Goal: Feedback & Contribution: Contribute content

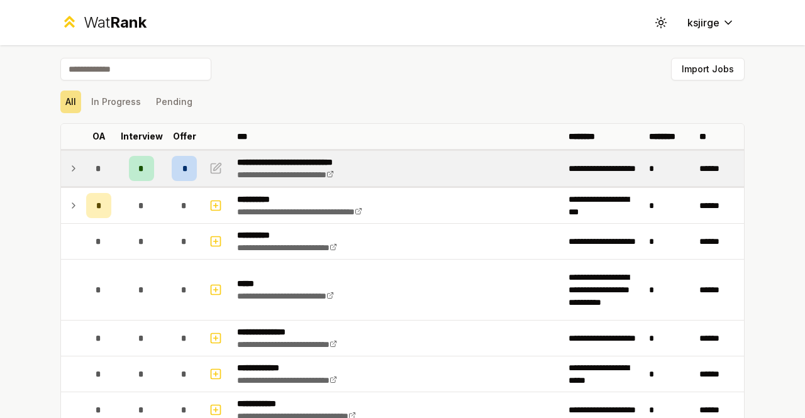
click at [69, 164] on icon at bounding box center [74, 168] width 10 height 15
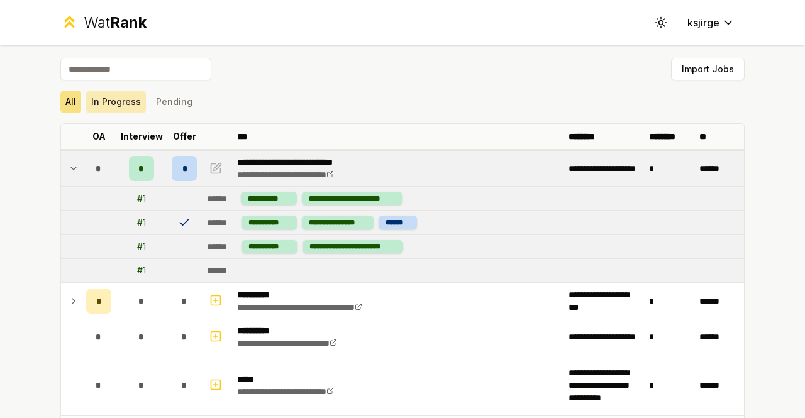
click at [113, 105] on button "In Progress" at bounding box center [116, 102] width 60 height 23
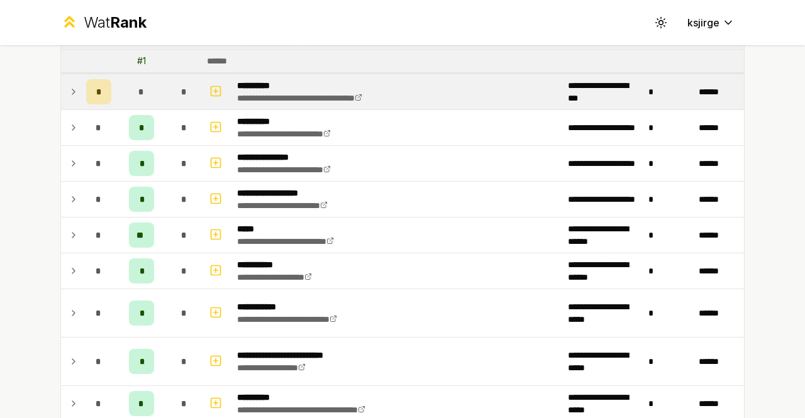
scroll to position [209, 0]
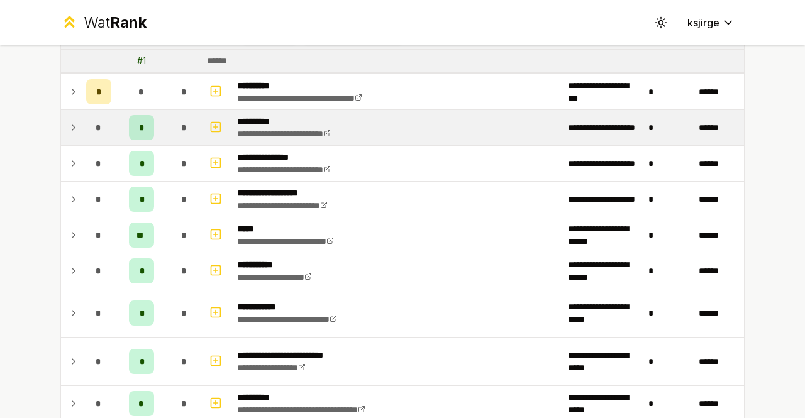
click at [81, 128] on td "*" at bounding box center [98, 127] width 35 height 35
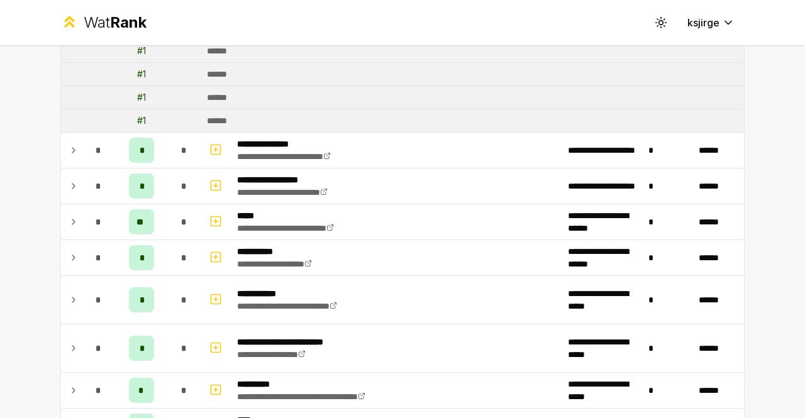
scroll to position [348, 0]
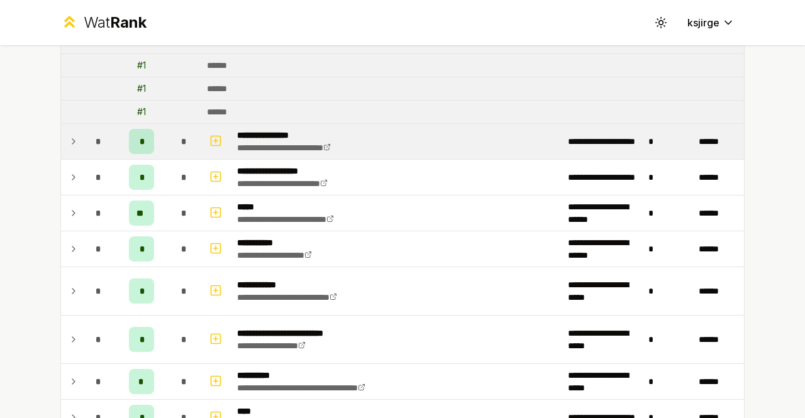
click at [72, 139] on icon at bounding box center [73, 141] width 3 height 5
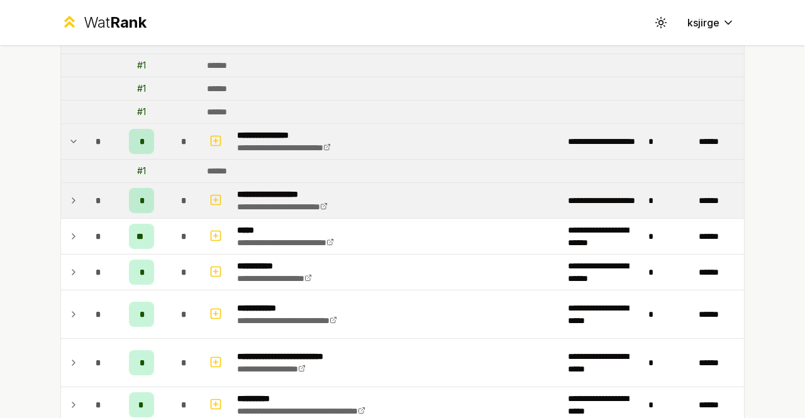
click at [69, 194] on icon at bounding box center [74, 200] width 10 height 15
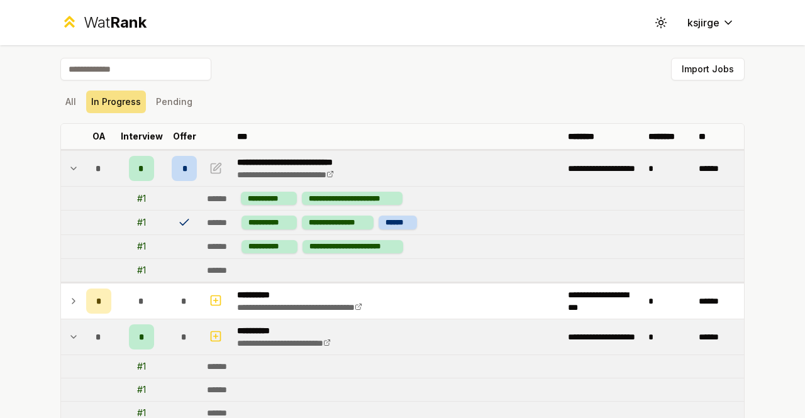
scroll to position [91, 0]
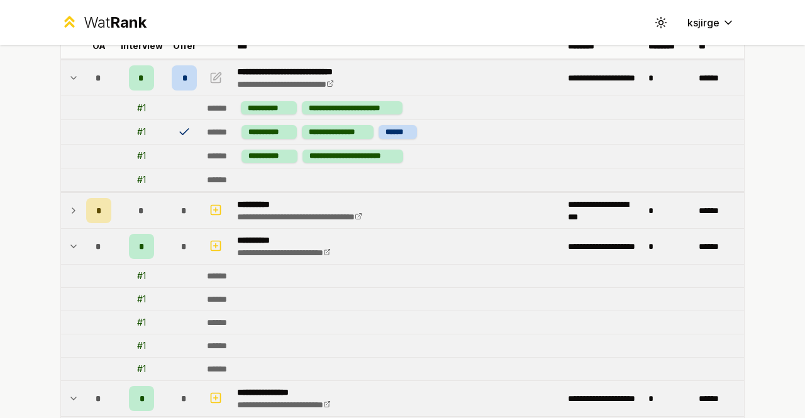
click at [61, 209] on td at bounding box center [71, 210] width 20 height 35
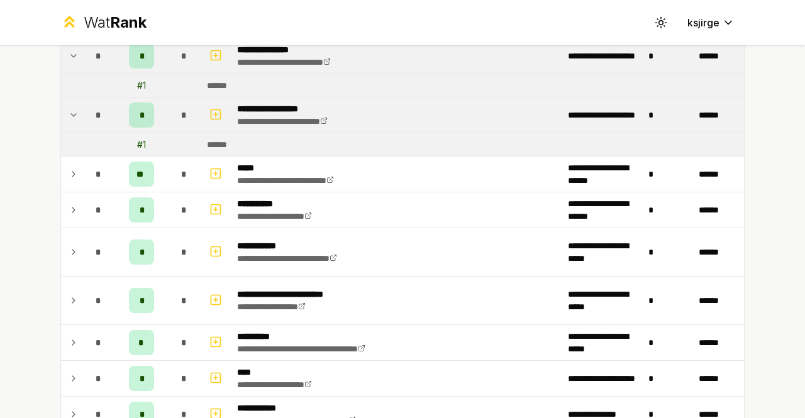
scroll to position [612, 0]
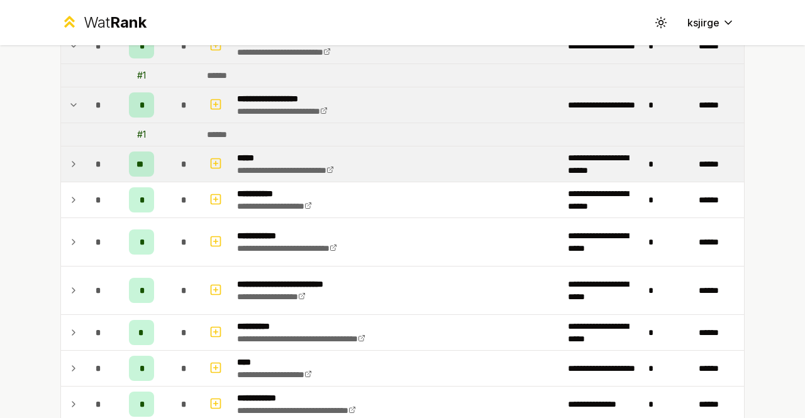
click at [69, 157] on icon at bounding box center [74, 164] width 10 height 15
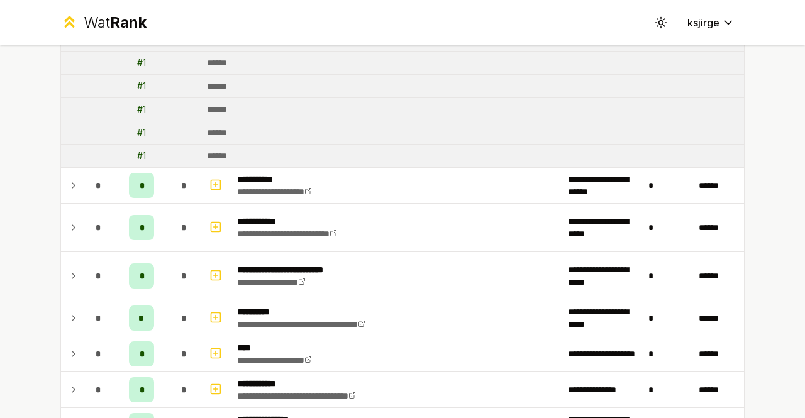
scroll to position [1071, 0]
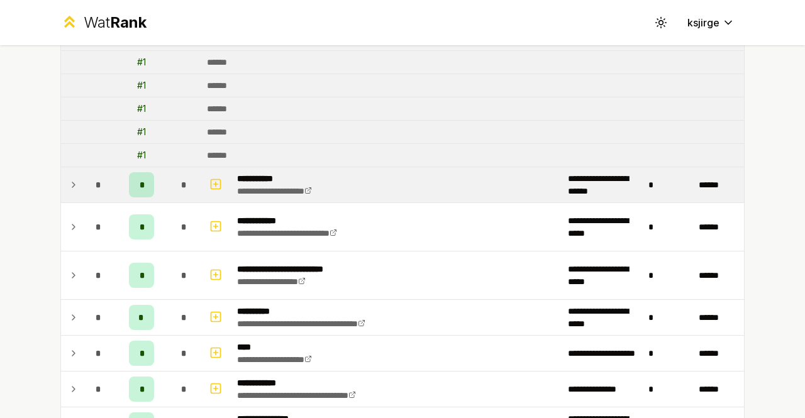
click at [72, 177] on icon at bounding box center [74, 184] width 10 height 15
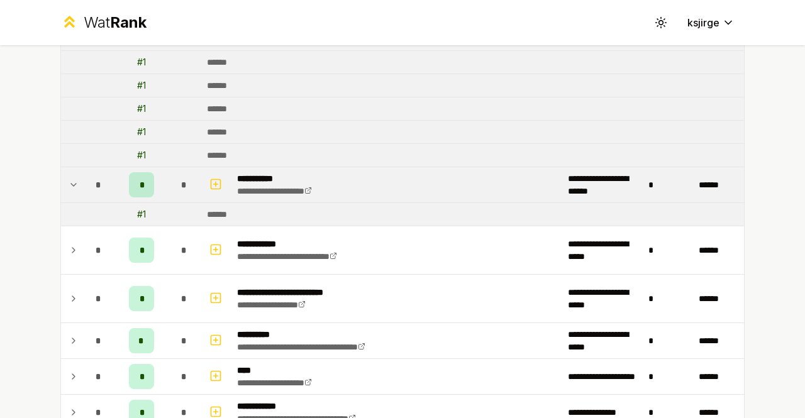
scroll to position [1159, 0]
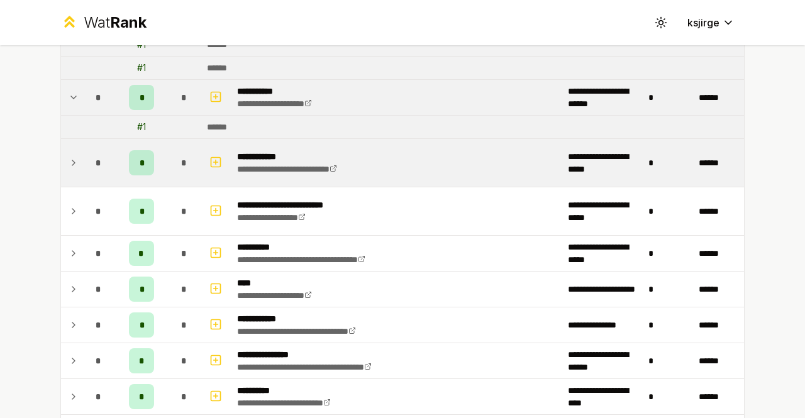
click at [81, 165] on td "*" at bounding box center [98, 163] width 35 height 48
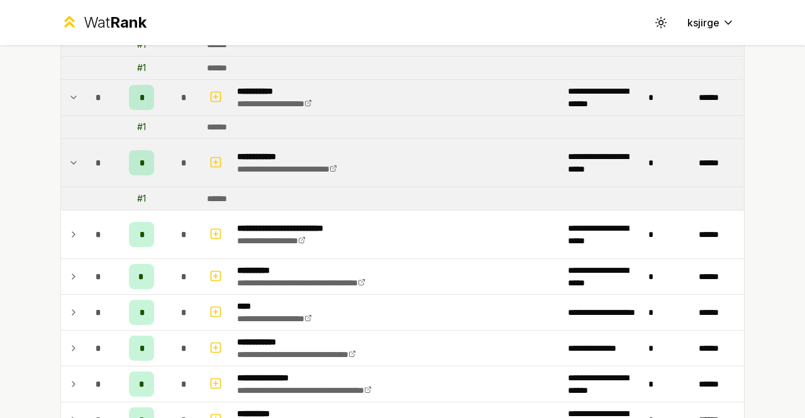
scroll to position [1208, 0]
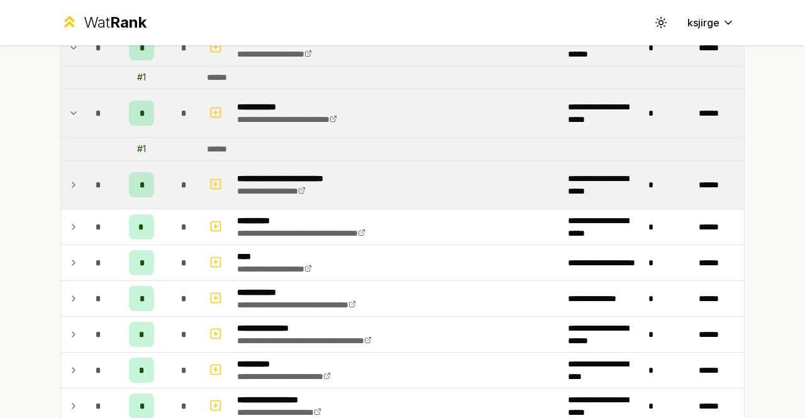
click at [70, 177] on icon at bounding box center [74, 184] width 10 height 15
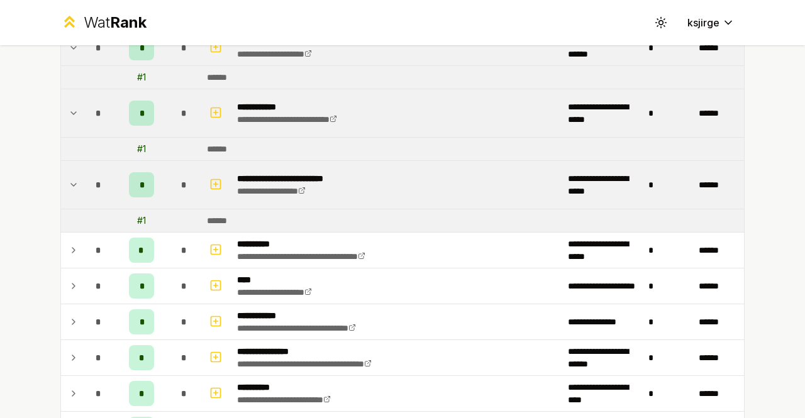
scroll to position [1301, 0]
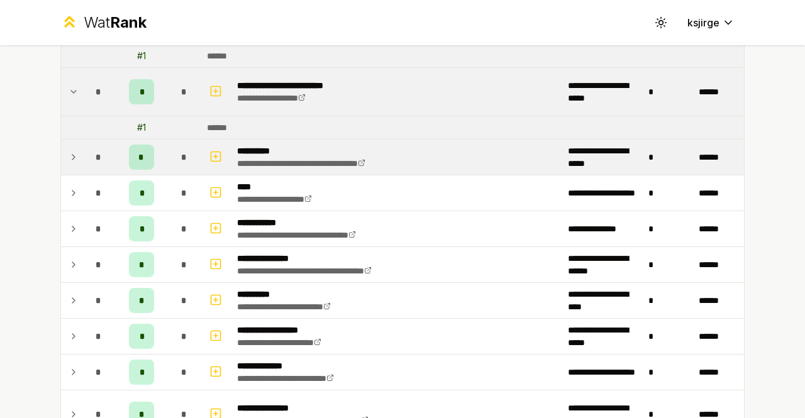
click at [86, 152] on div "*" at bounding box center [98, 157] width 25 height 25
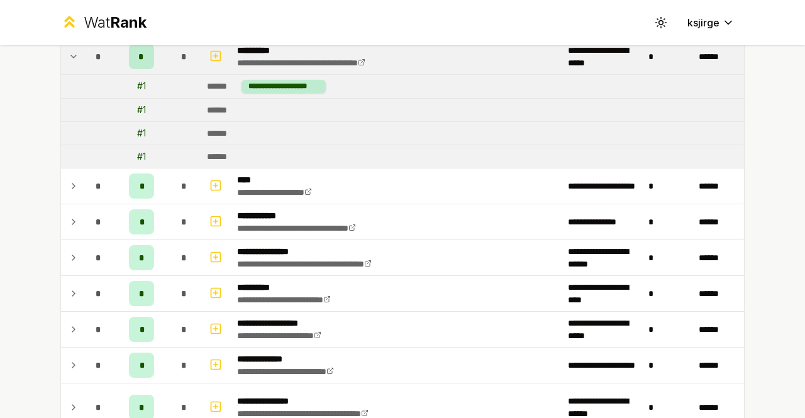
scroll to position [1406, 0]
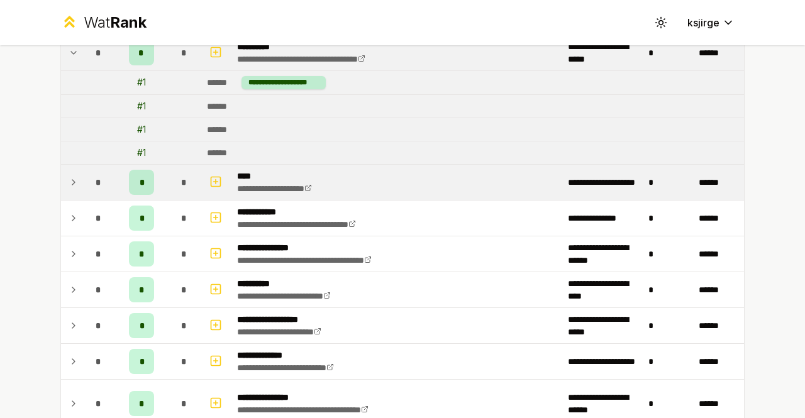
click at [86, 175] on div "*" at bounding box center [98, 182] width 25 height 25
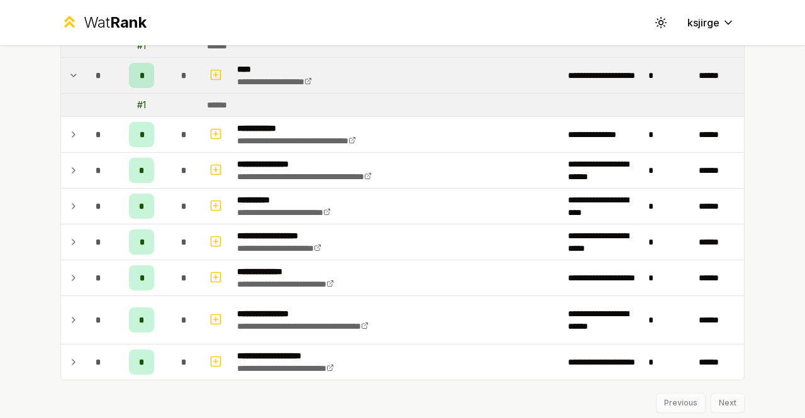
scroll to position [1513, 0]
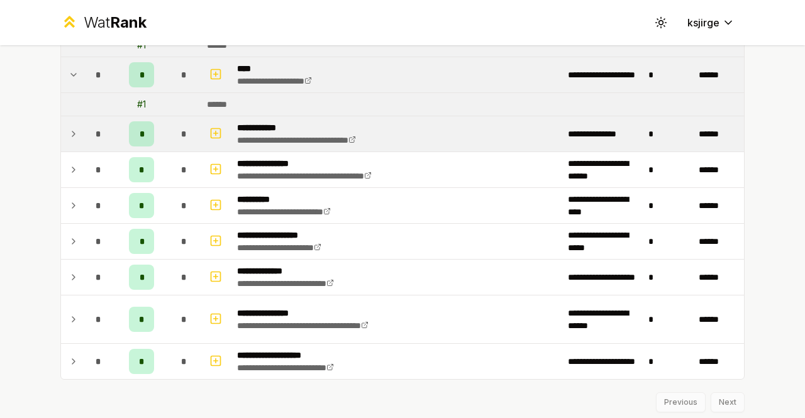
click at [86, 121] on div "*" at bounding box center [98, 133] width 25 height 25
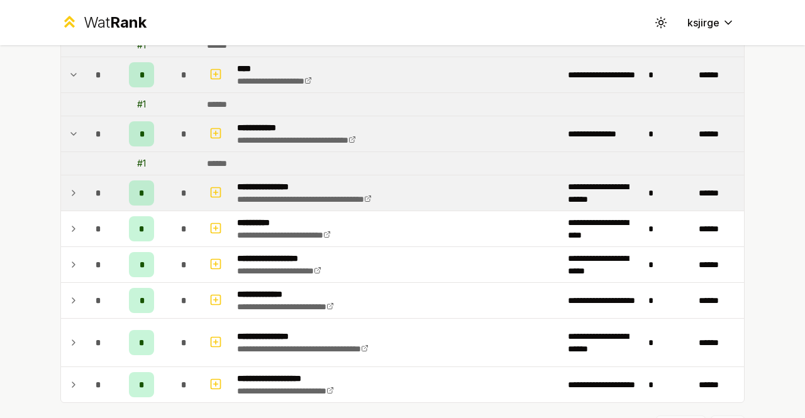
click at [81, 186] on td "*" at bounding box center [98, 192] width 35 height 35
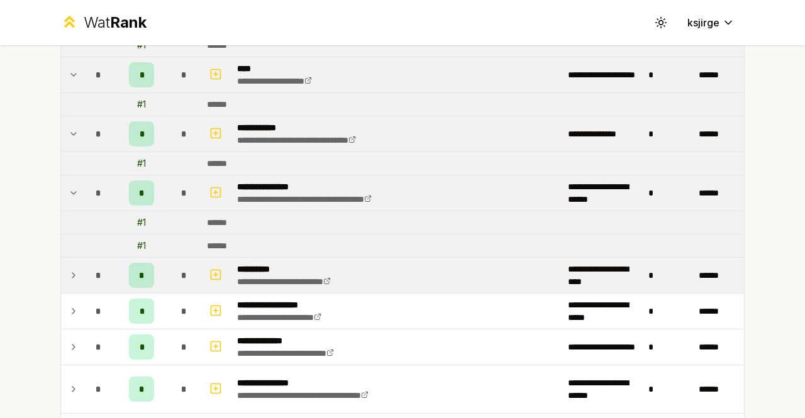
click at [86, 263] on div "*" at bounding box center [98, 275] width 25 height 25
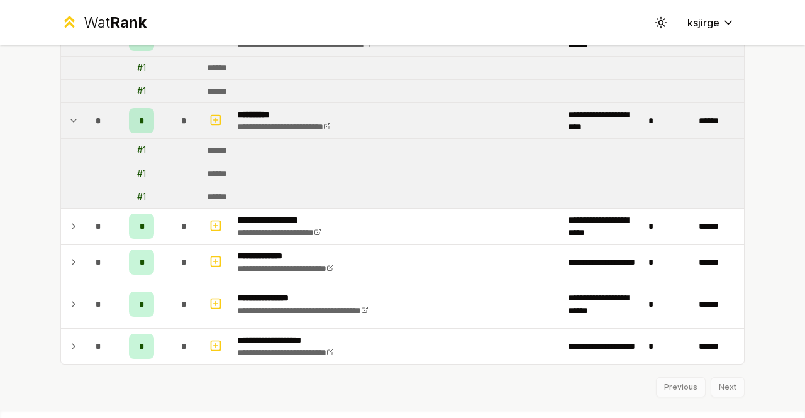
scroll to position [1677, 0]
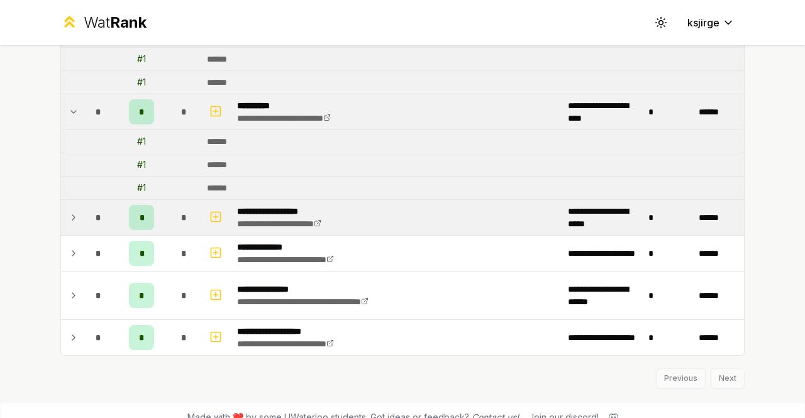
click at [86, 205] on div "*" at bounding box center [98, 217] width 25 height 25
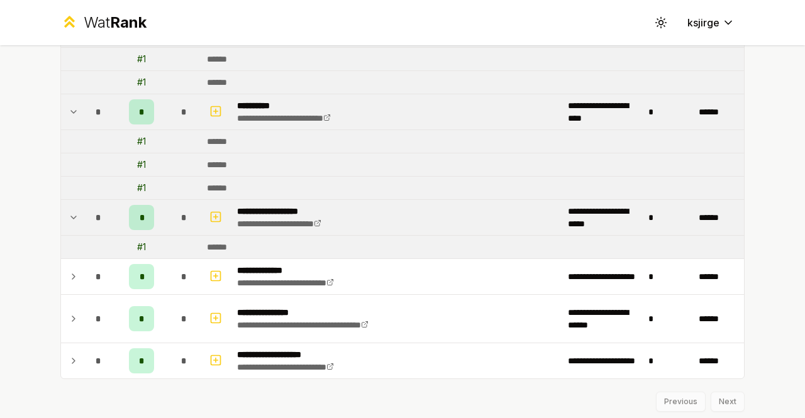
scroll to position [1701, 0]
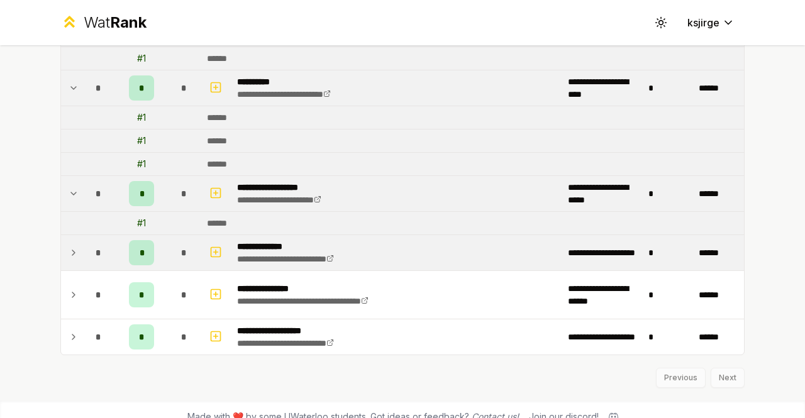
click at [73, 245] on icon at bounding box center [74, 252] width 10 height 15
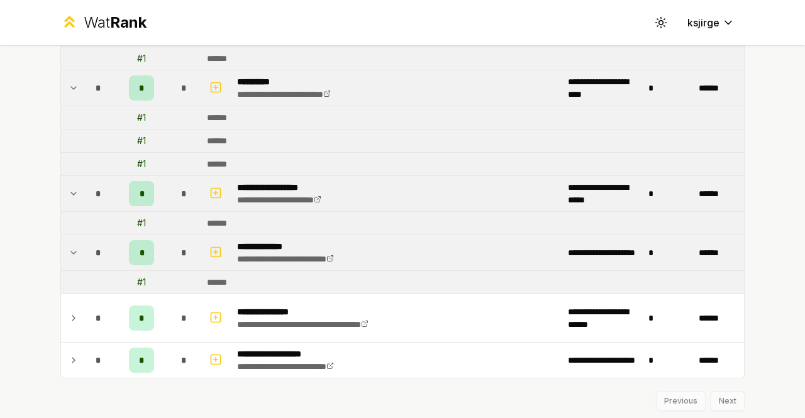
scroll to position [1723, 0]
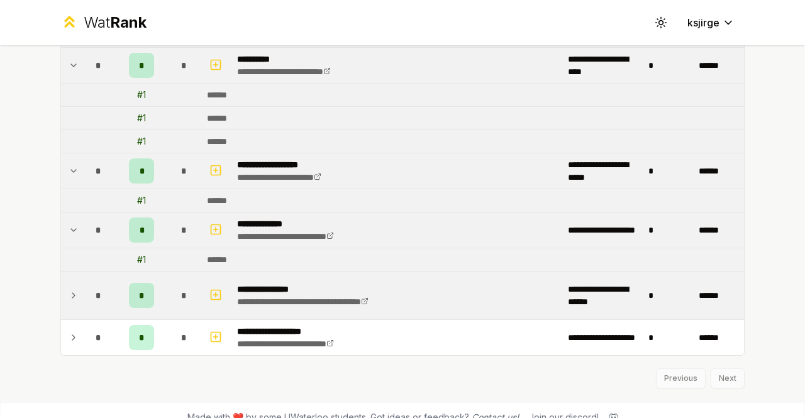
click at [75, 290] on td at bounding box center [71, 296] width 20 height 48
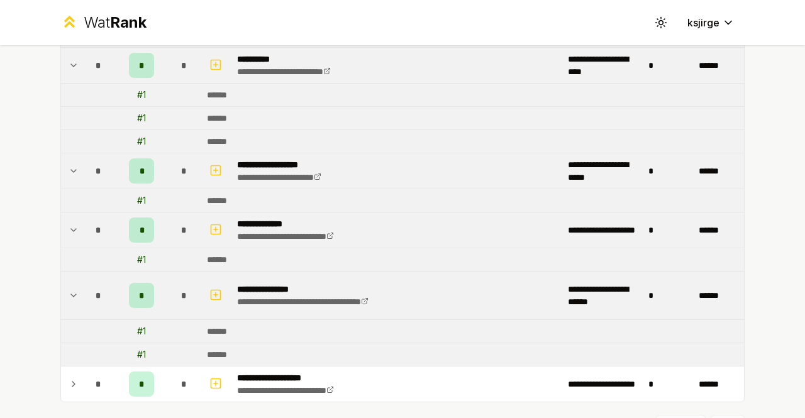
scroll to position [1770, 0]
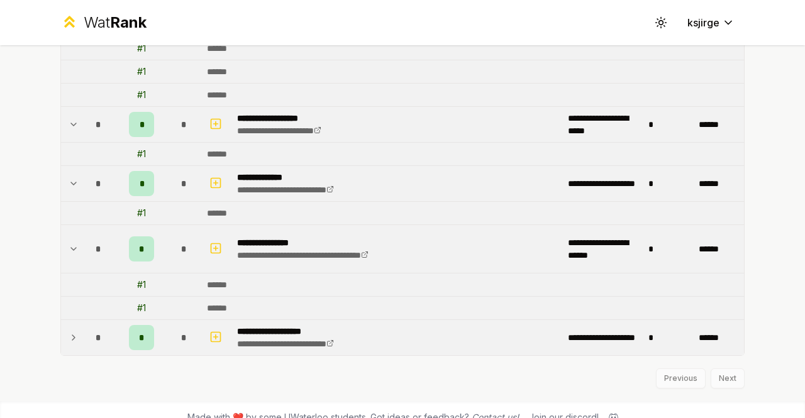
click at [81, 330] on td "*" at bounding box center [98, 337] width 35 height 35
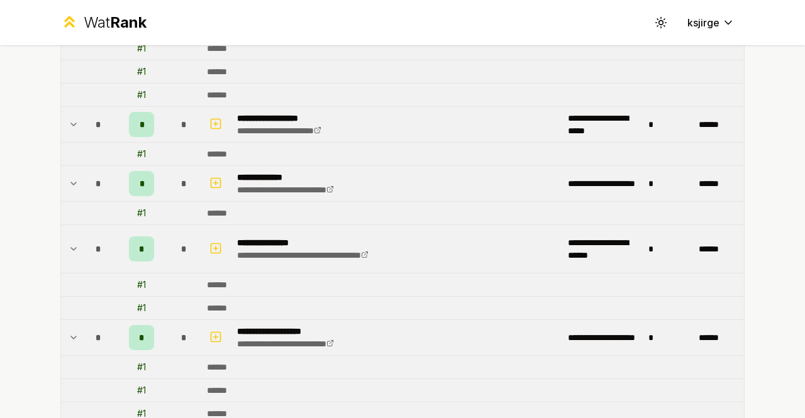
scroll to position [1839, 0]
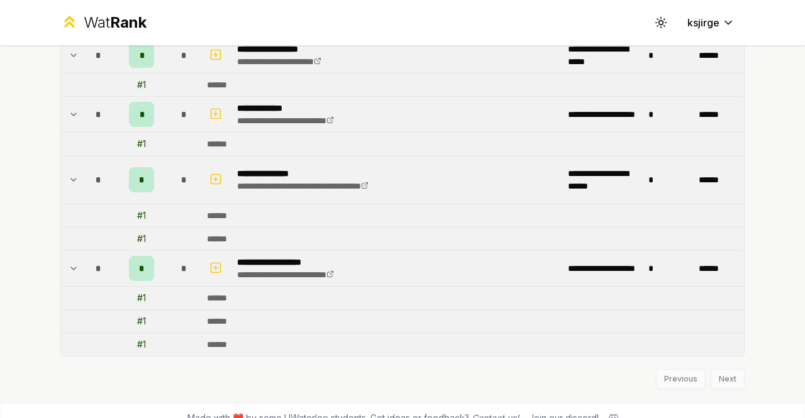
click at [717, 359] on div "Previous Next" at bounding box center [402, 373] width 684 height 33
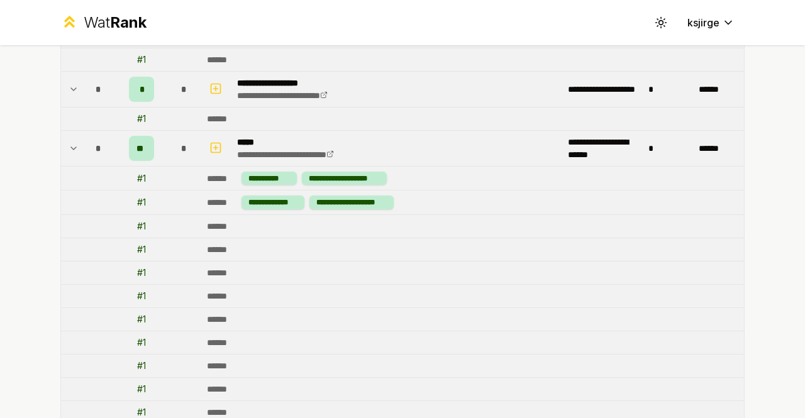
scroll to position [0, 0]
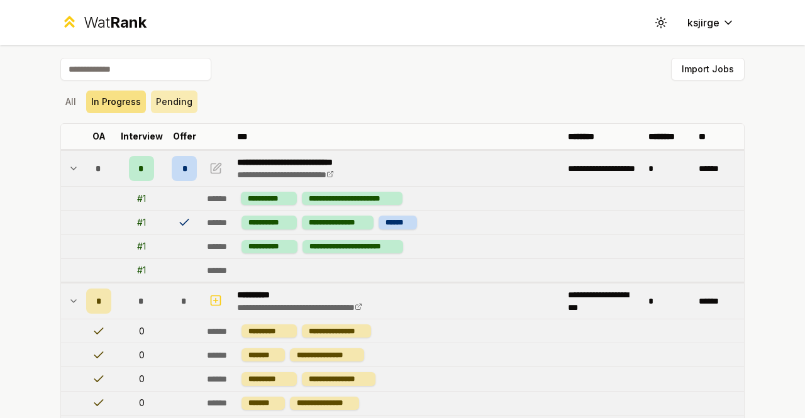
click at [161, 101] on button "Pending" at bounding box center [174, 102] width 47 height 23
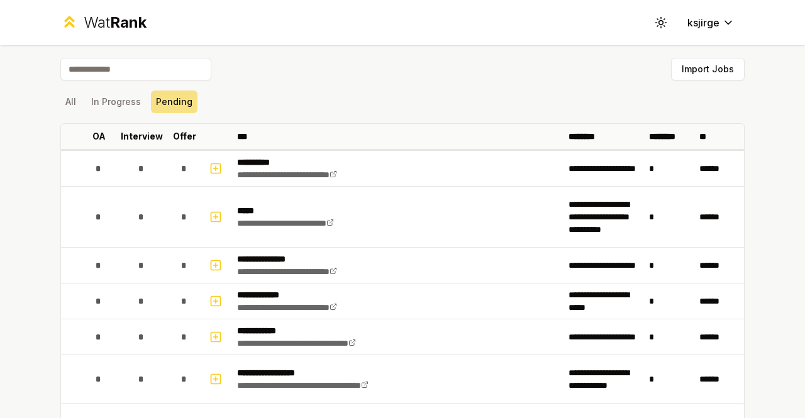
click at [128, 22] on span "Rank" at bounding box center [128, 22] width 36 height 18
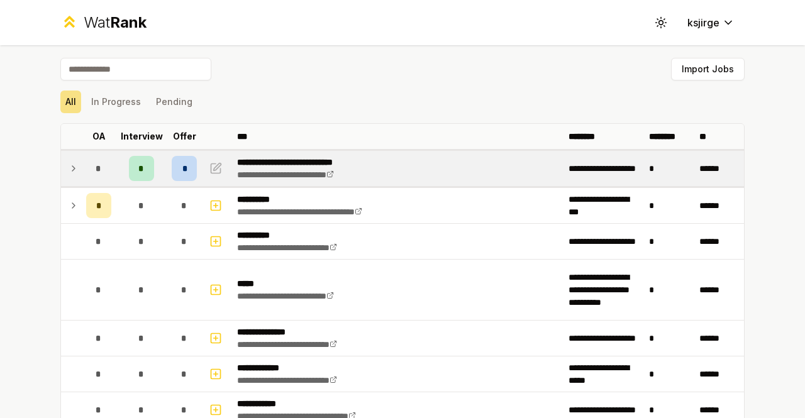
click at [81, 164] on td "*" at bounding box center [98, 168] width 35 height 35
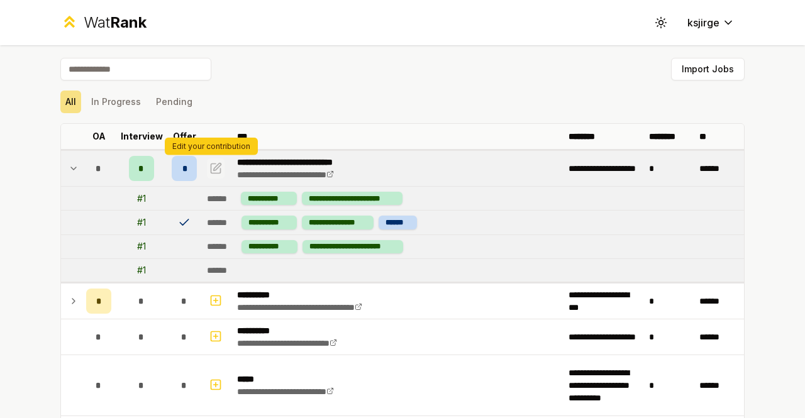
click at [211, 174] on icon "button" at bounding box center [215, 168] width 13 height 15
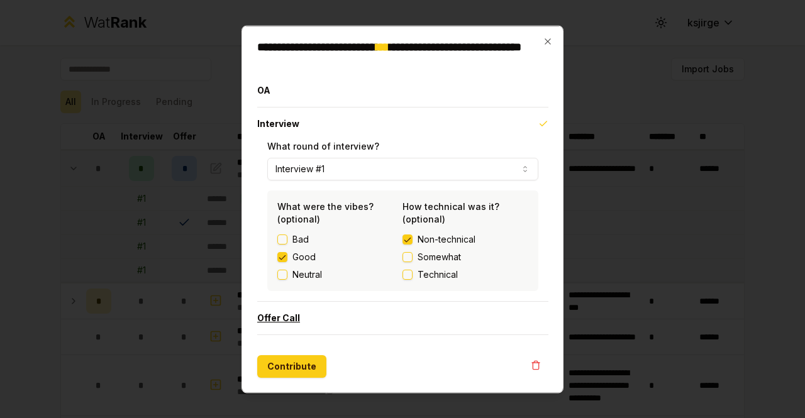
click at [294, 319] on button "Offer Call" at bounding box center [402, 317] width 291 height 33
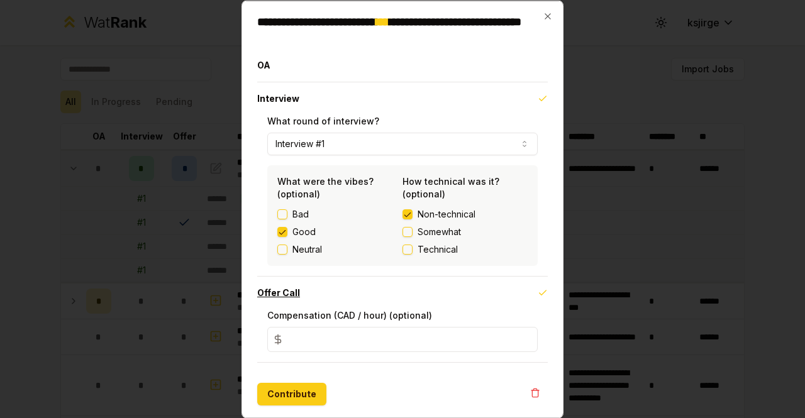
scroll to position [1, 0]
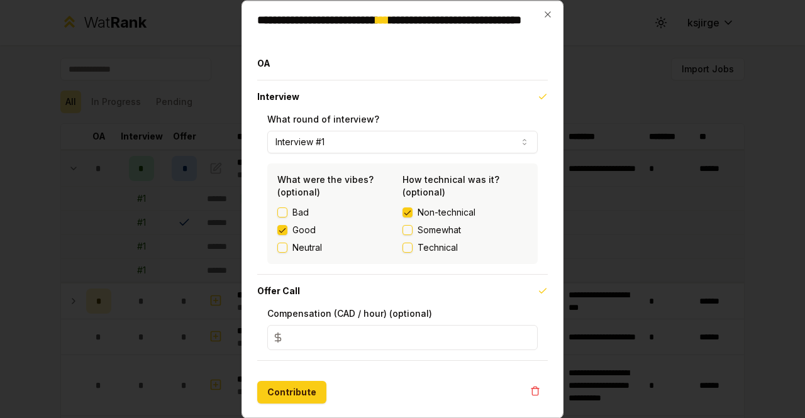
click at [331, 343] on input "*" at bounding box center [402, 337] width 270 height 25
click at [535, 298] on button "Offer Call" at bounding box center [402, 291] width 291 height 33
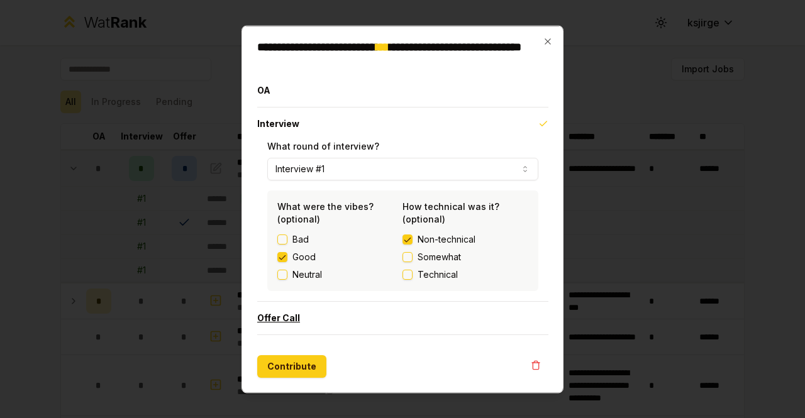
click at [518, 316] on button "Offer Call" at bounding box center [402, 317] width 291 height 33
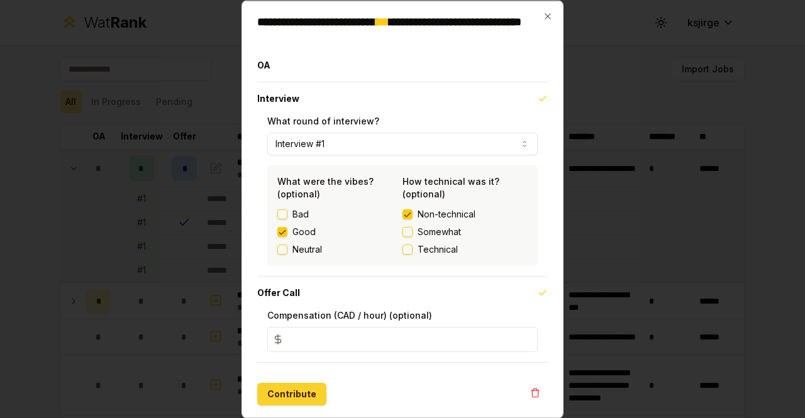
click at [302, 390] on button "Contribute" at bounding box center [291, 393] width 69 height 23
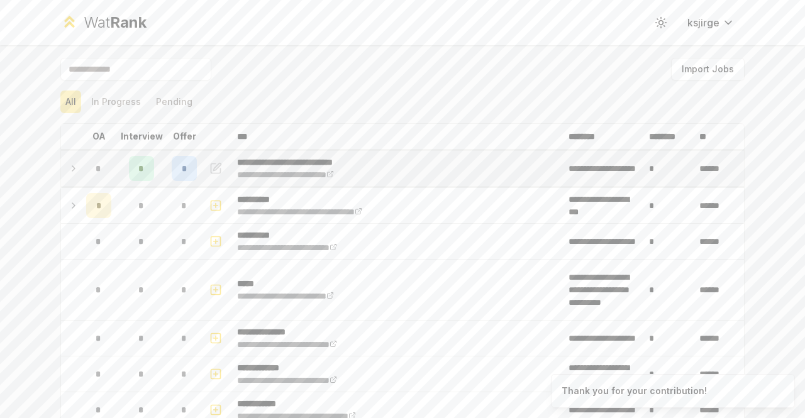
click at [69, 167] on icon at bounding box center [74, 168] width 10 height 15
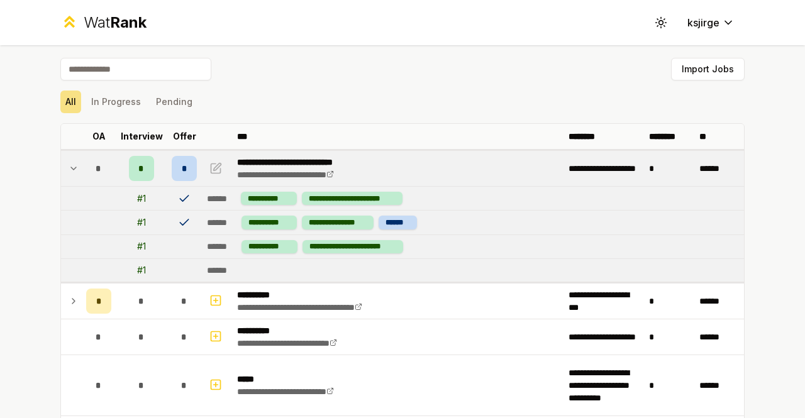
click at [182, 169] on span "*" at bounding box center [185, 168] width 6 height 13
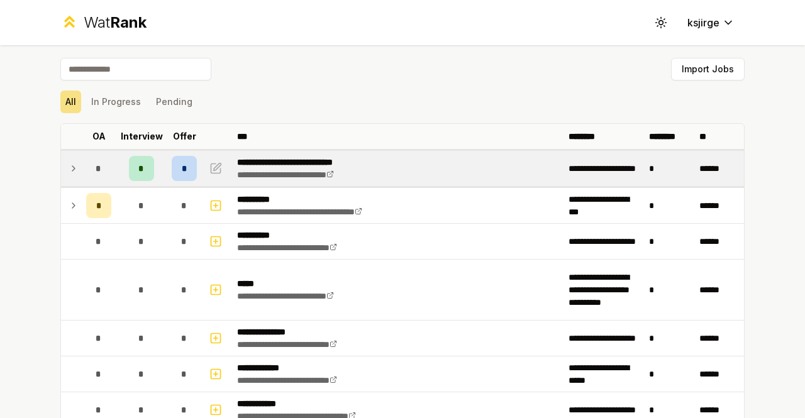
click at [160, 161] on td "*" at bounding box center [141, 168] width 50 height 35
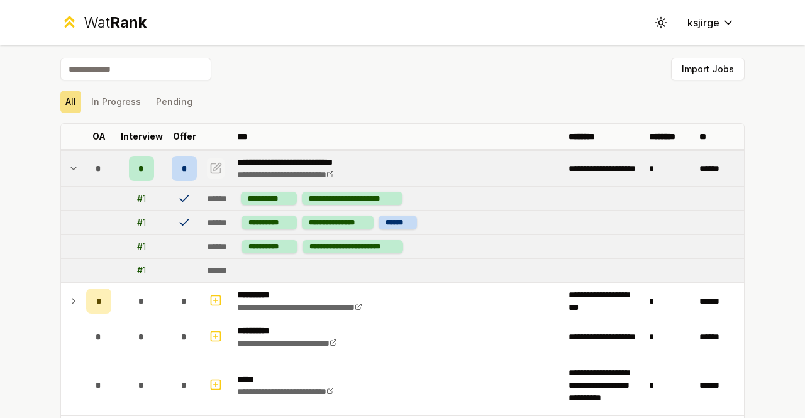
click at [209, 172] on icon "button" at bounding box center [215, 168] width 13 height 15
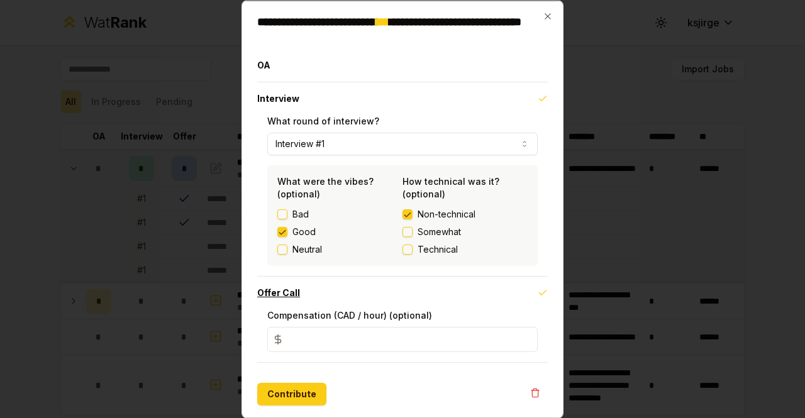
click at [531, 299] on button "Offer Call" at bounding box center [402, 292] width 291 height 33
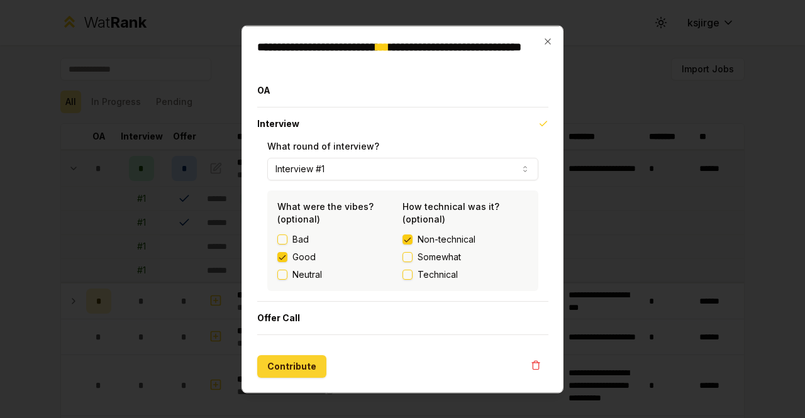
click at [291, 362] on button "Contribute" at bounding box center [291, 366] width 69 height 23
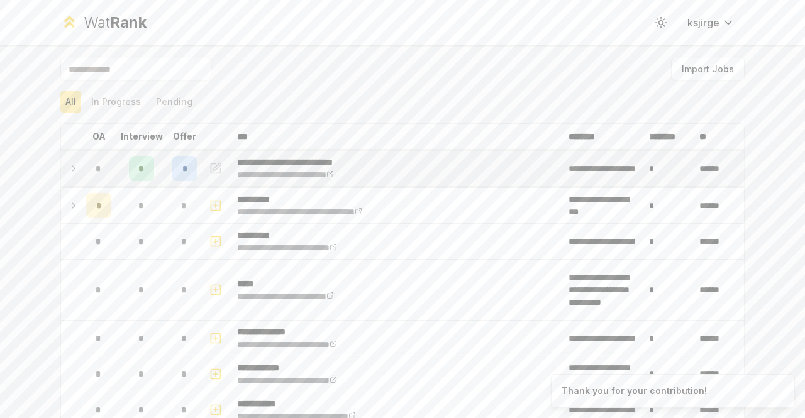
click at [72, 166] on icon at bounding box center [73, 168] width 3 height 5
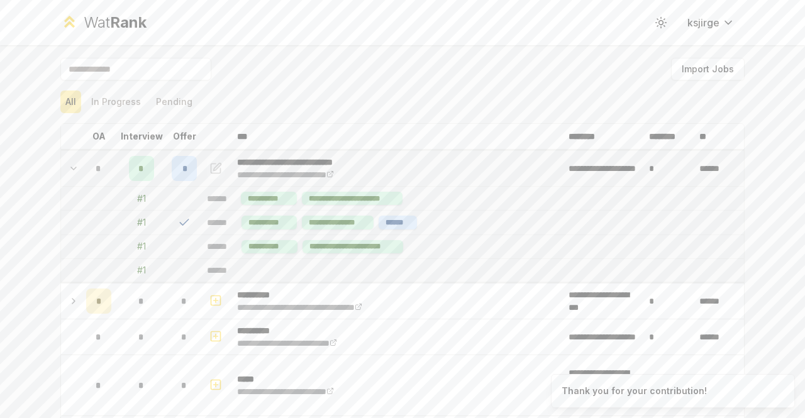
click at [214, 164] on icon "button" at bounding box center [215, 168] width 13 height 15
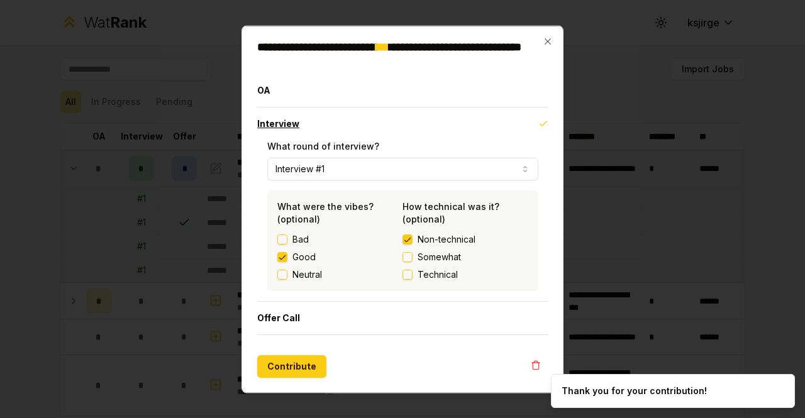
click at [543, 123] on icon "button" at bounding box center [543, 123] width 7 height 4
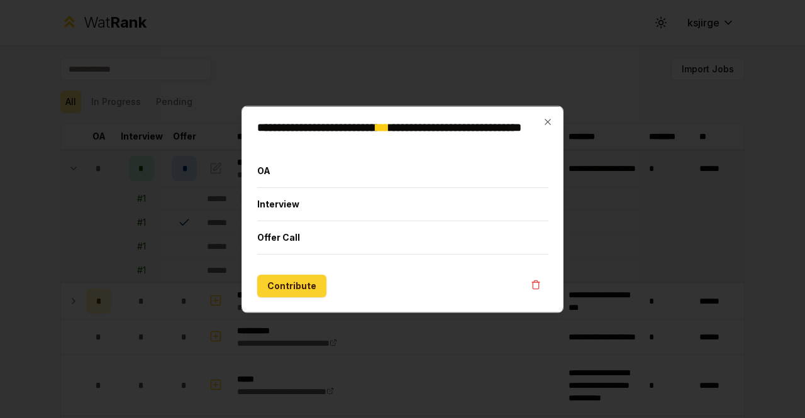
click at [292, 284] on button "Contribute" at bounding box center [291, 285] width 69 height 23
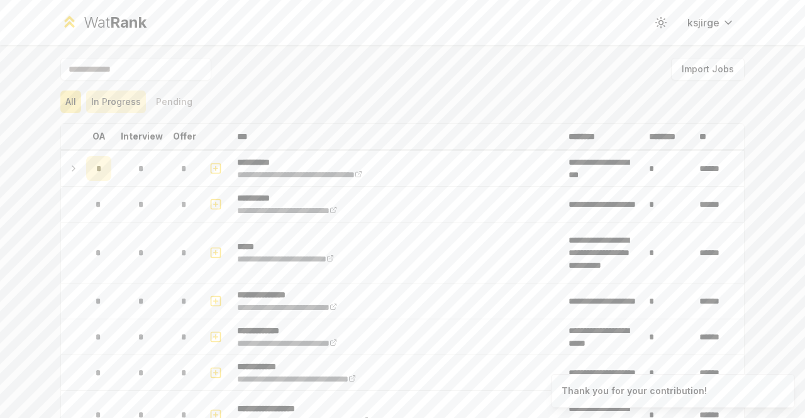
click at [118, 104] on button "In Progress" at bounding box center [116, 102] width 60 height 23
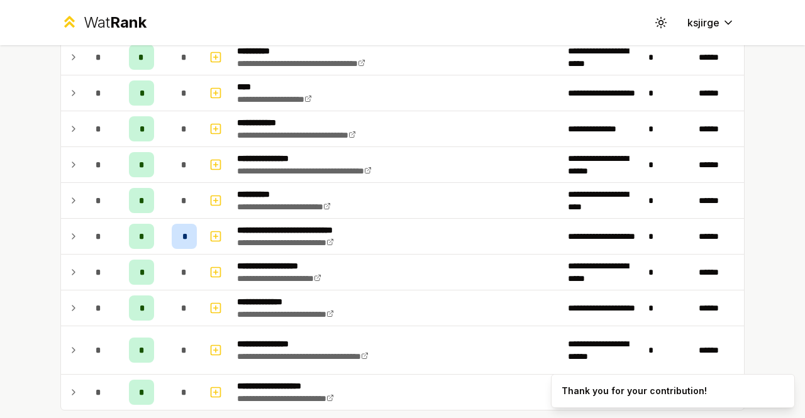
scroll to position [431, 0]
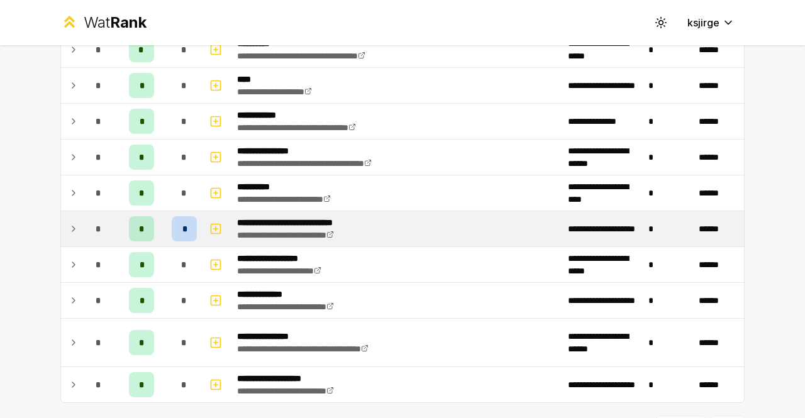
click at [73, 226] on icon at bounding box center [74, 228] width 10 height 15
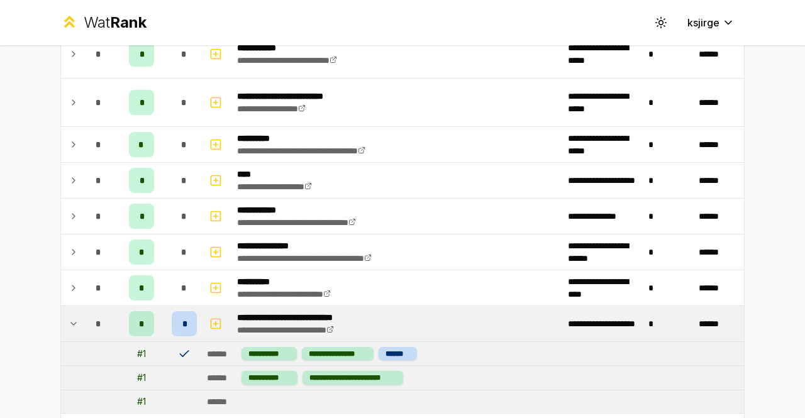
scroll to position [336, 0]
